Goal: Go to known website: Access a specific website the user already knows

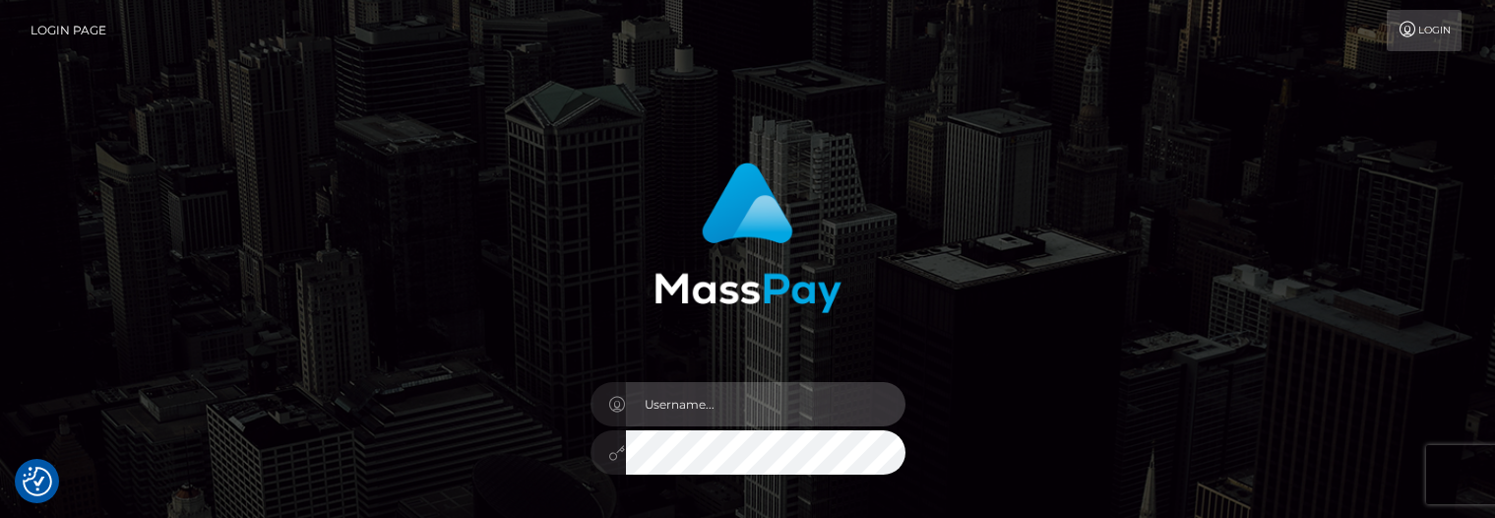
click at [713, 404] on input "text" at bounding box center [765, 404] width 279 height 44
click at [663, 394] on input "text" at bounding box center [765, 404] width 279 height 44
paste input "matias.tilia"
type input "matias.tilia"
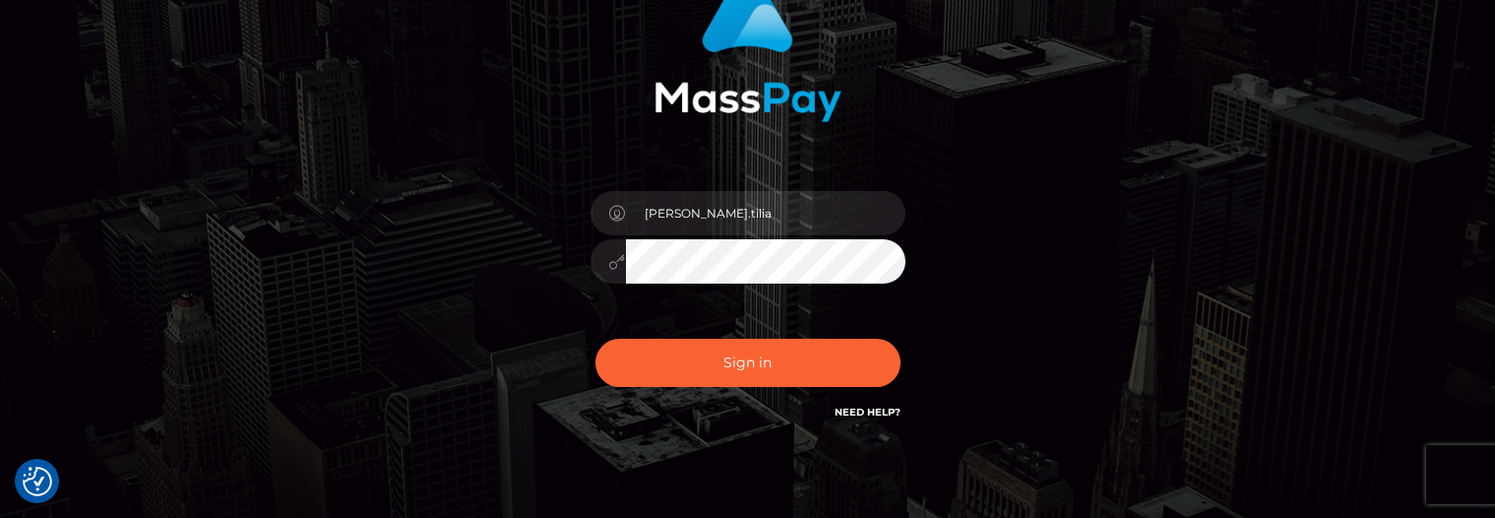
scroll to position [197, 0]
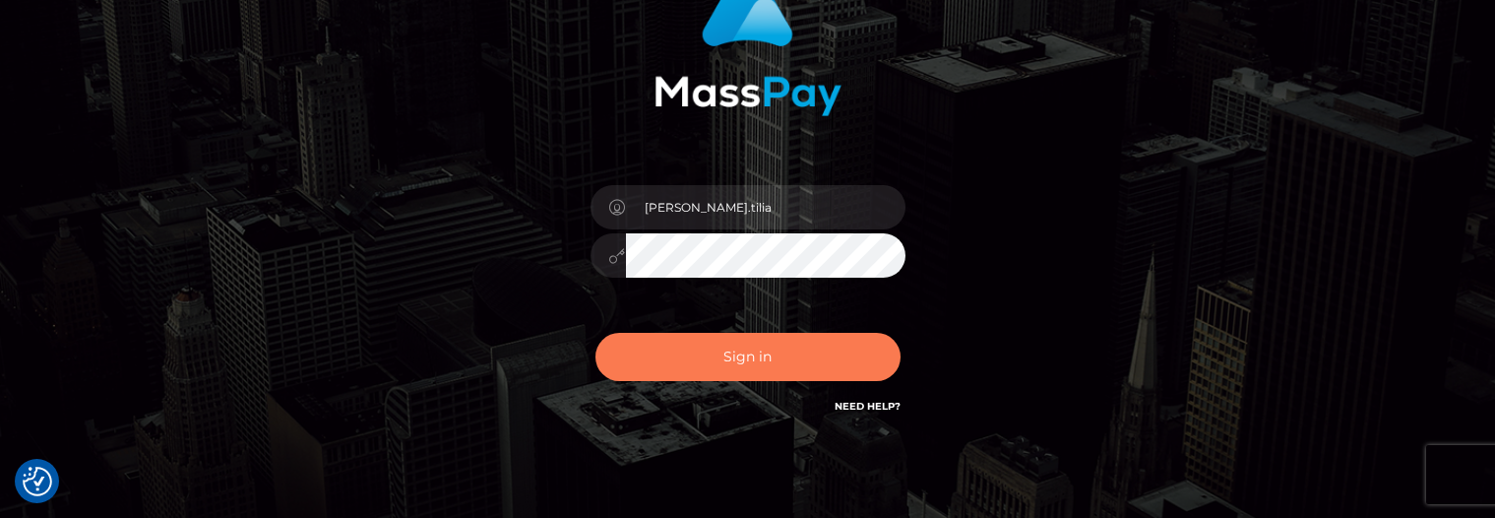
click at [763, 356] on button "Sign in" at bounding box center [747, 357] width 305 height 48
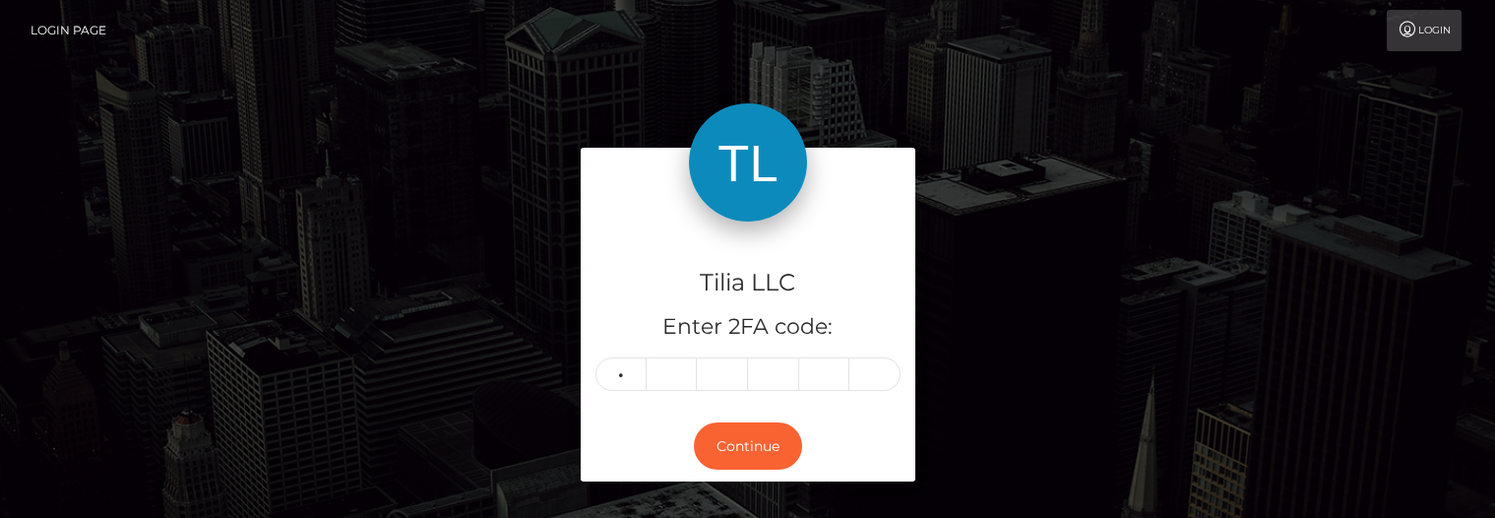
type input "4"
type input "1"
type input "6"
type input "1"
type input "4"
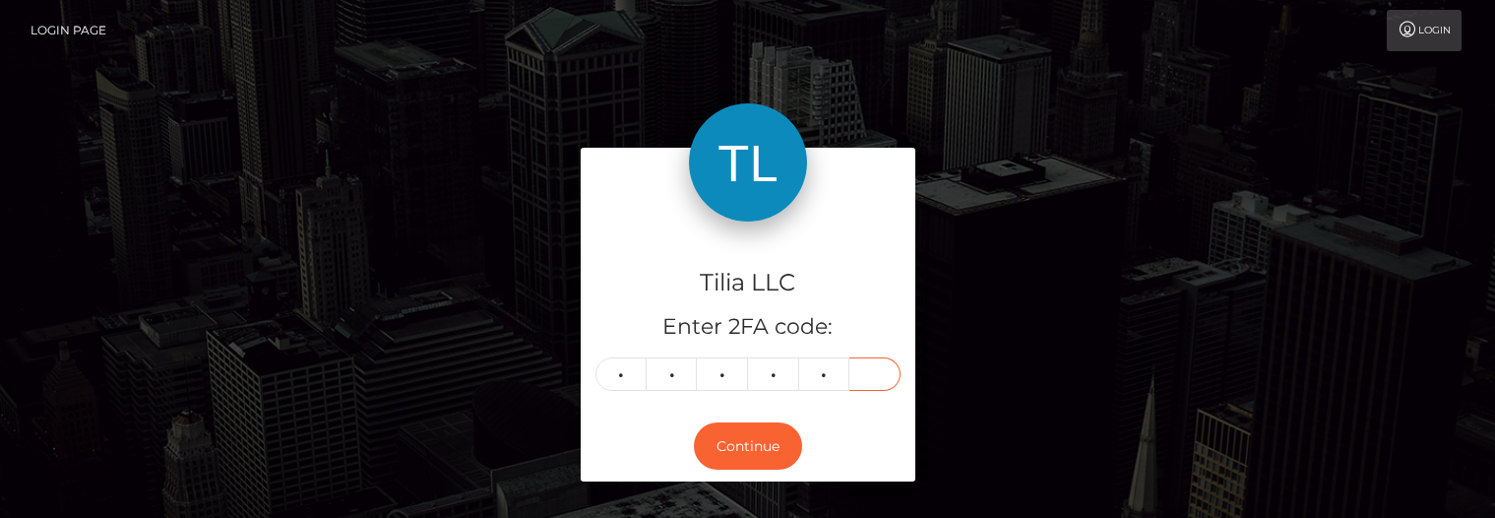
type input "5"
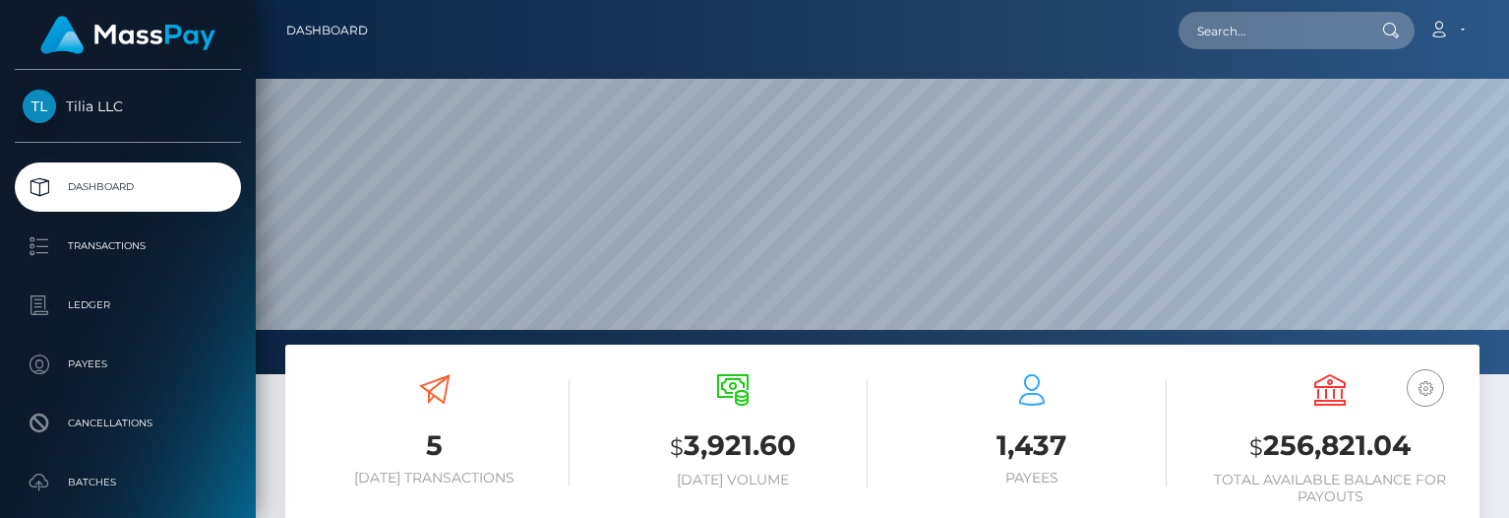
scroll to position [349, 378]
